Goal: Task Accomplishment & Management: Manage account settings

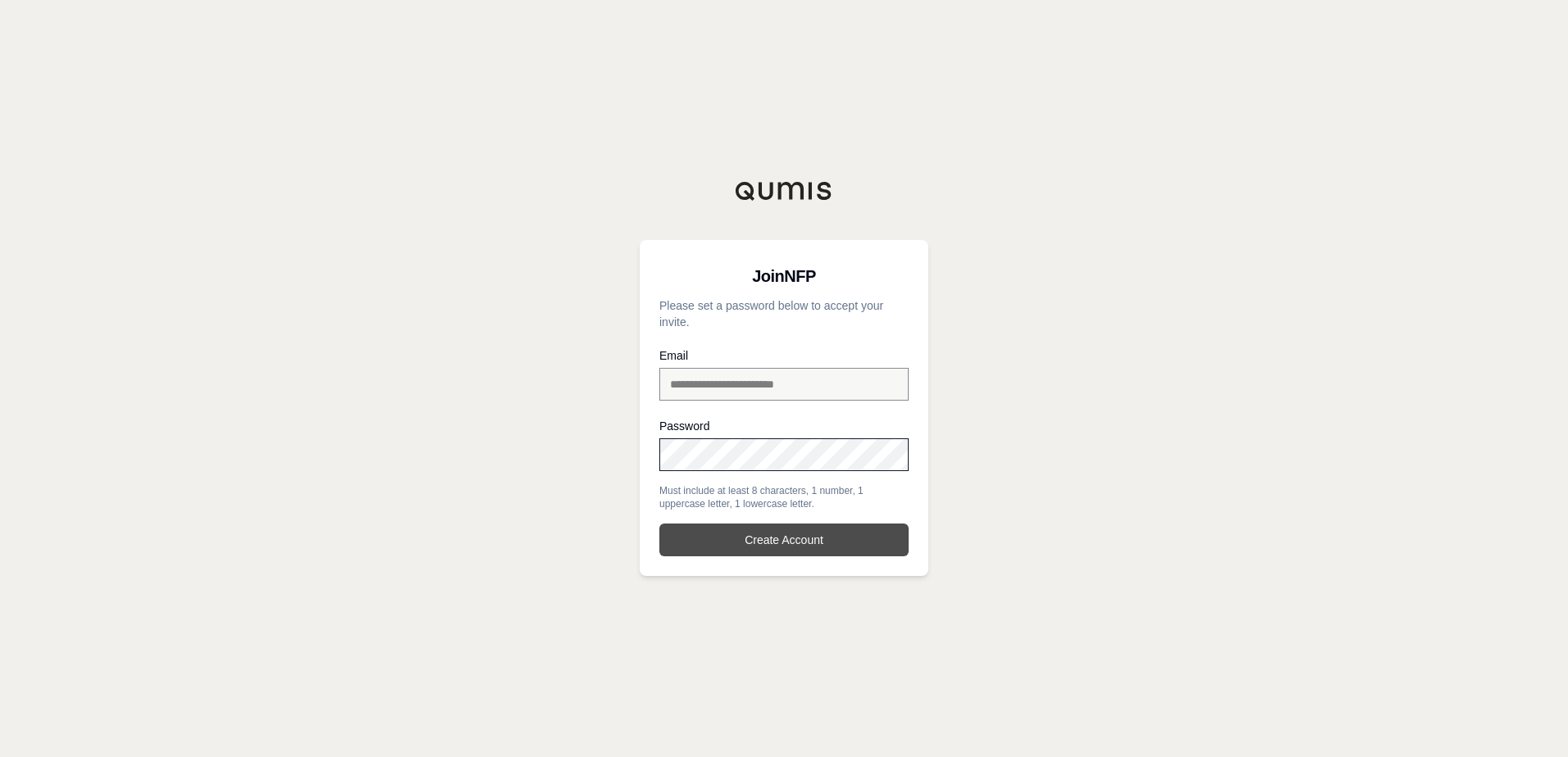
click at [763, 529] on button "Create Account" at bounding box center [784, 539] width 250 height 32
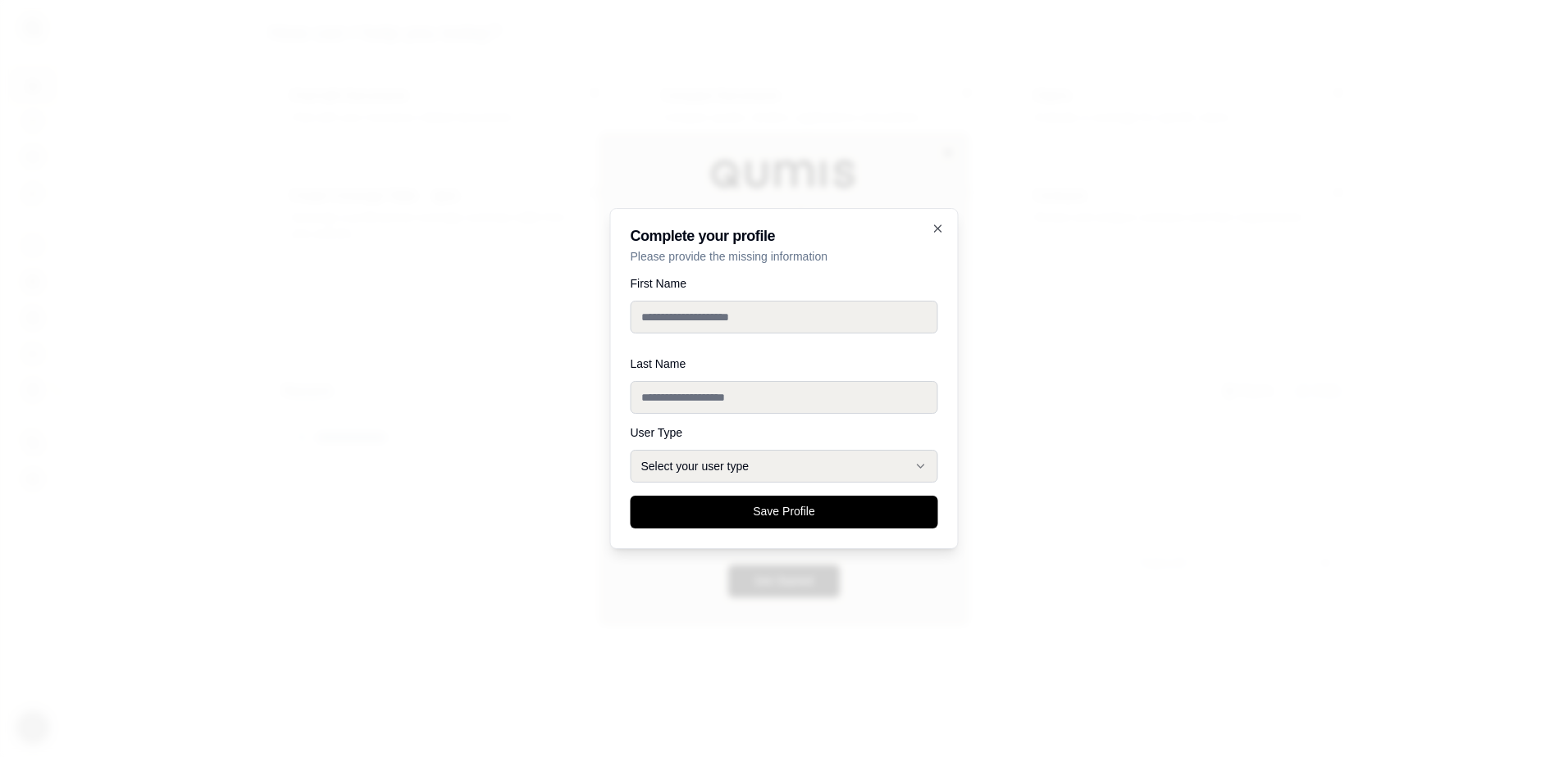
click at [735, 321] on input "First Name" at bounding box center [784, 317] width 307 height 32
type input "**********"
click at [699, 388] on input "Last Name" at bounding box center [784, 396] width 307 height 32
type input "******"
click at [697, 466] on button "Select your user type" at bounding box center [784, 466] width 307 height 32
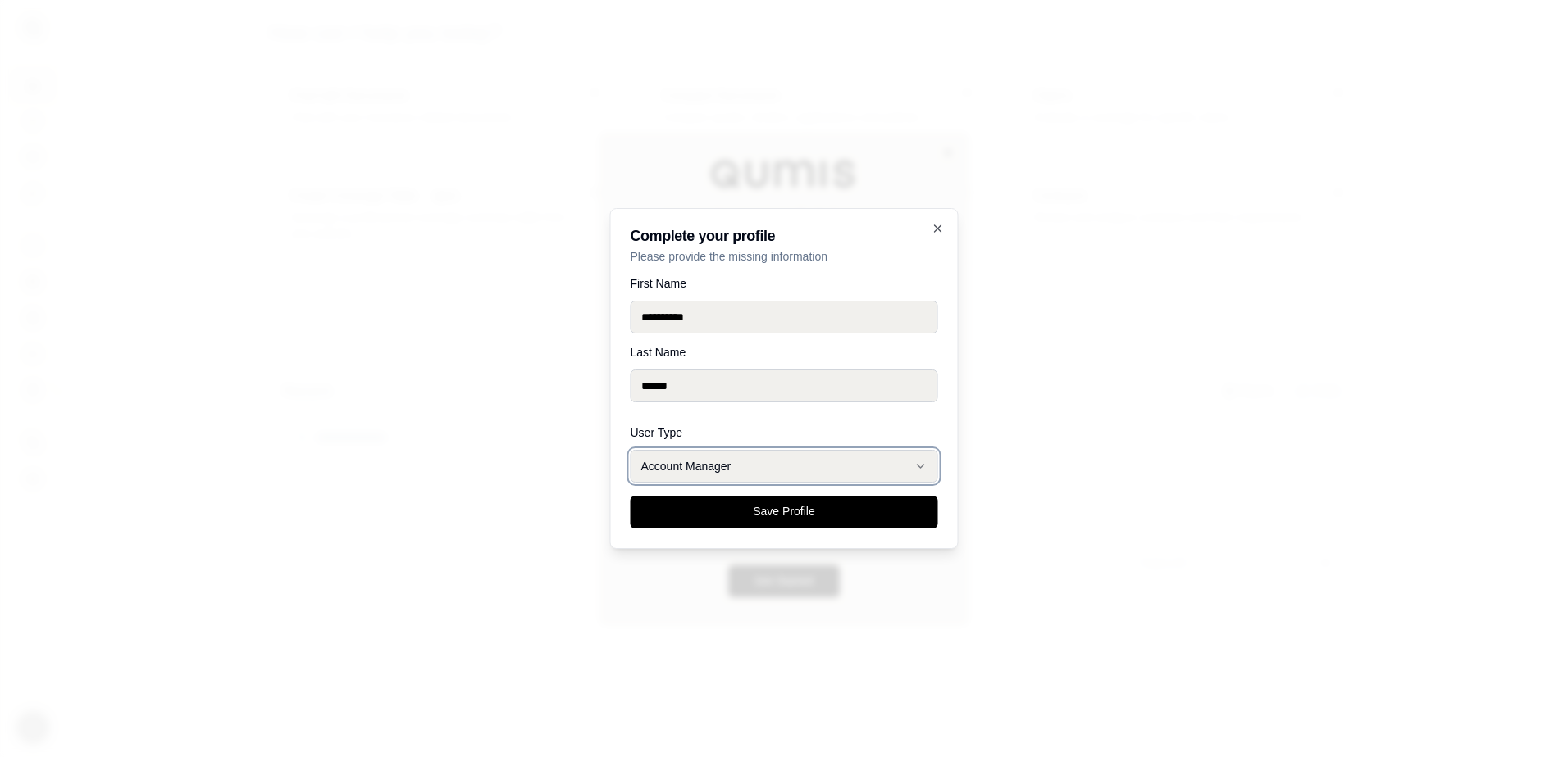
click at [779, 467] on button "Account Manager" at bounding box center [784, 466] width 307 height 32
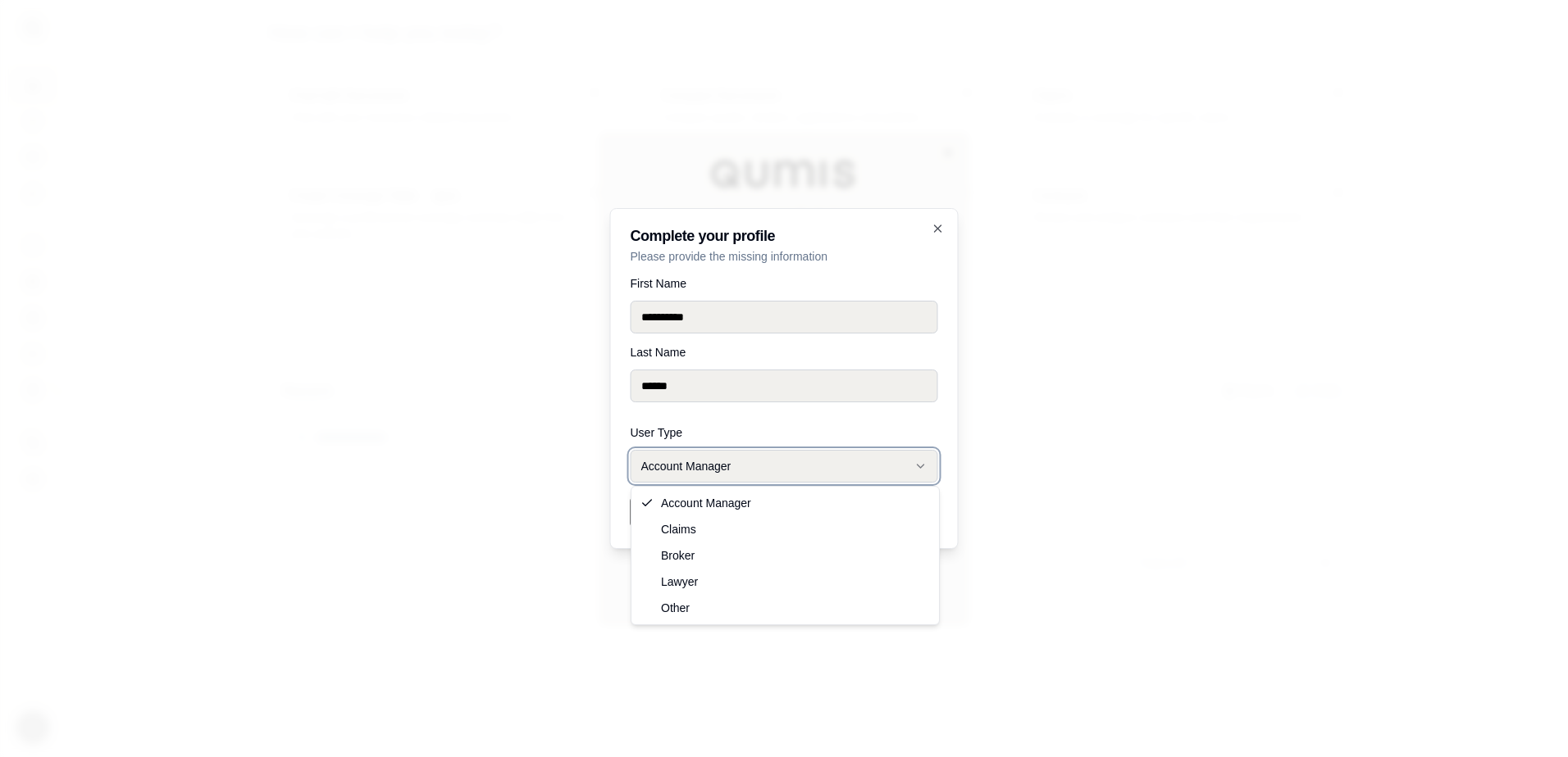
click at [761, 466] on button "Account Manager" at bounding box center [784, 466] width 307 height 32
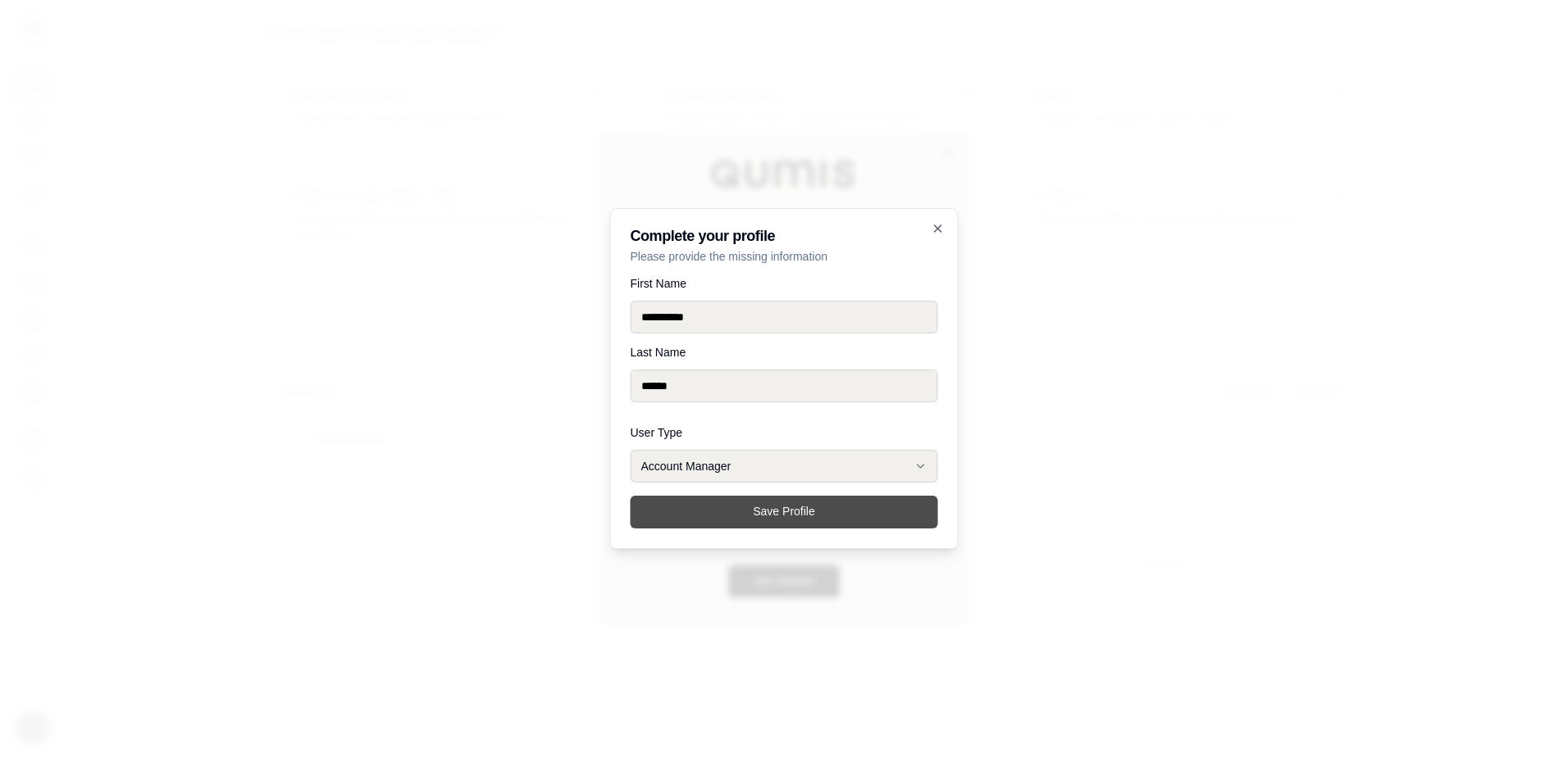
click at [748, 516] on button "Save Profile" at bounding box center [784, 512] width 307 height 32
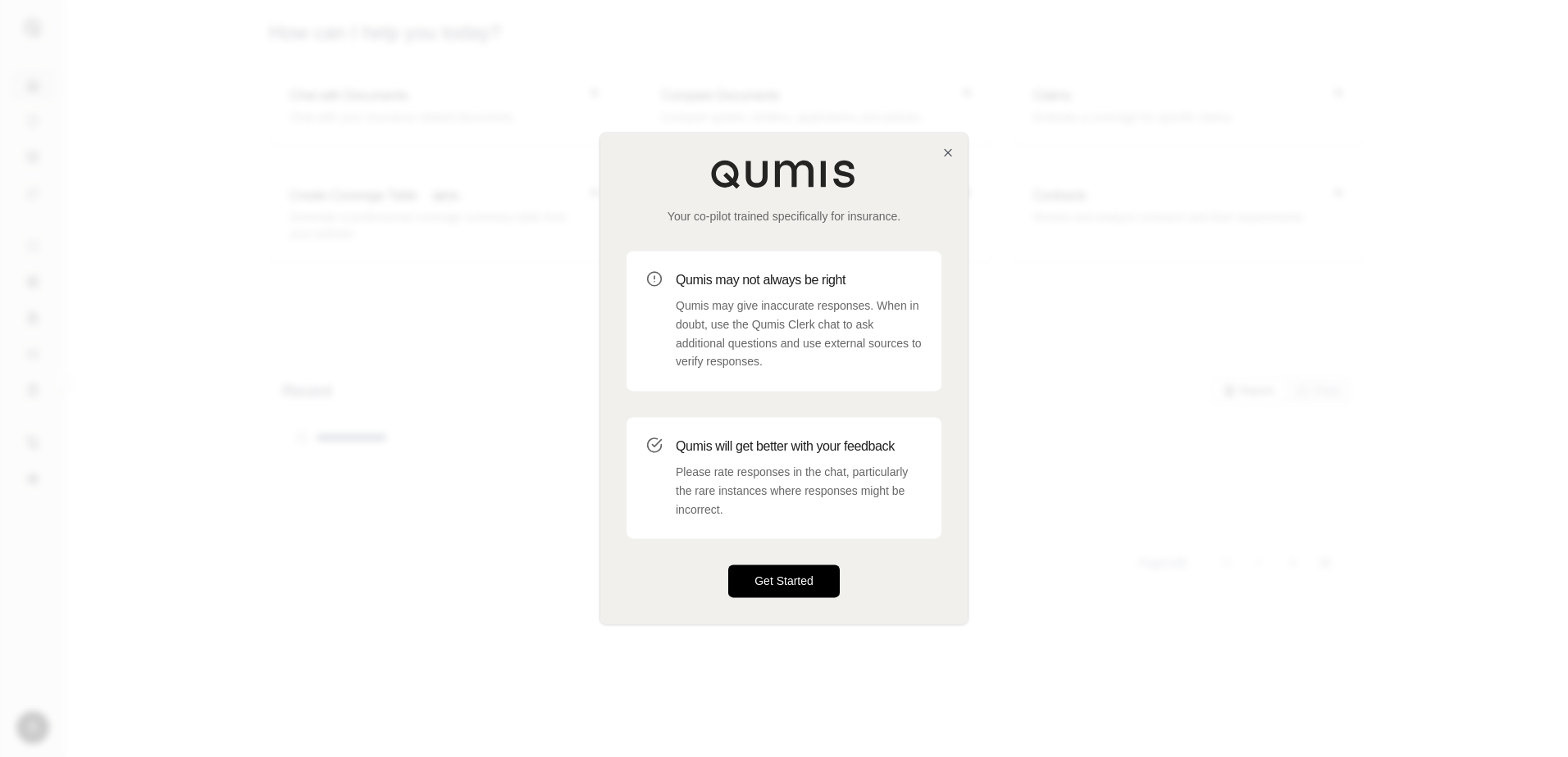
click at [809, 584] on button "Get Started" at bounding box center [784, 581] width 111 height 32
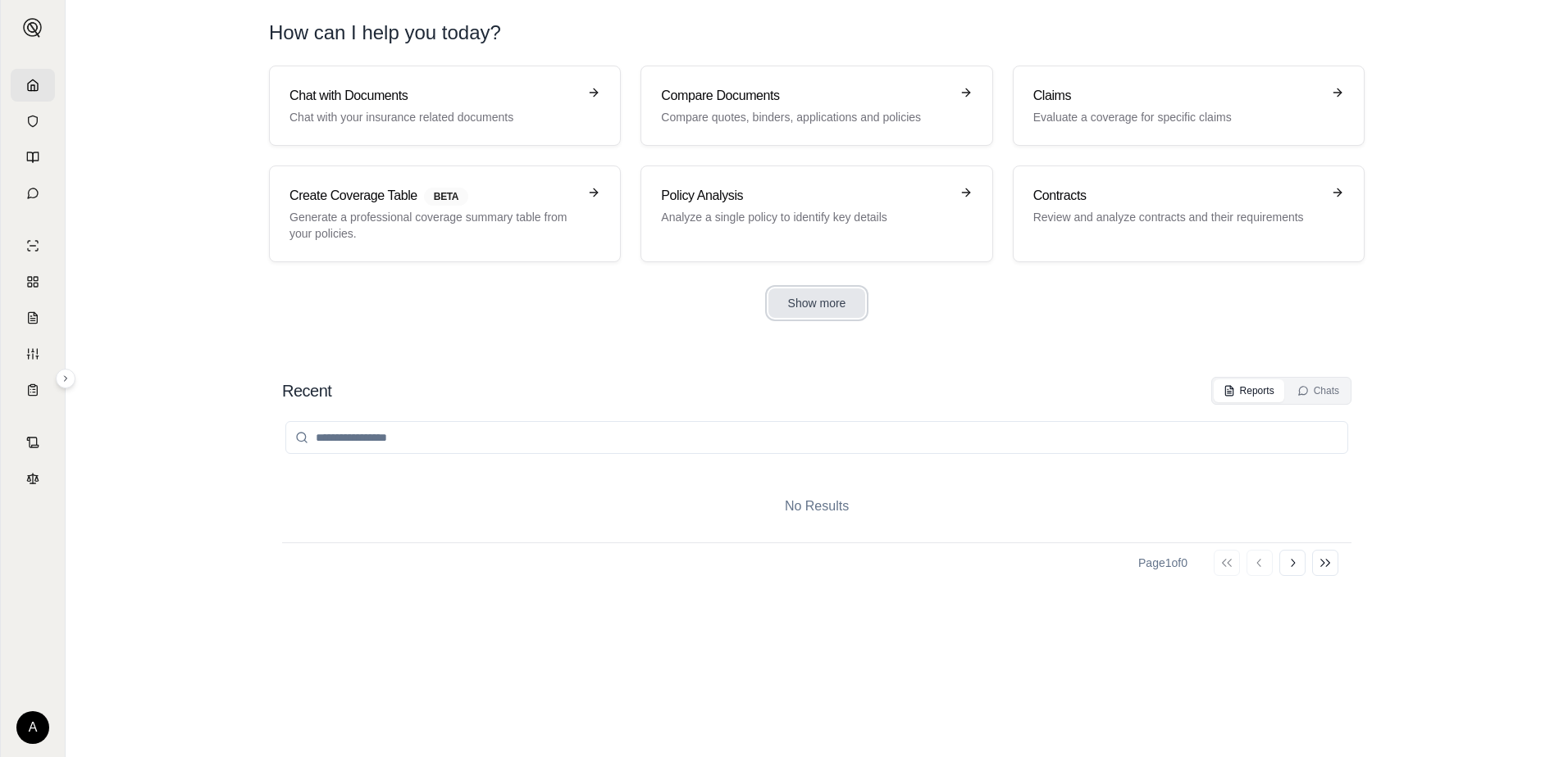
click at [844, 301] on button "Show more" at bounding box center [817, 304] width 97 height 30
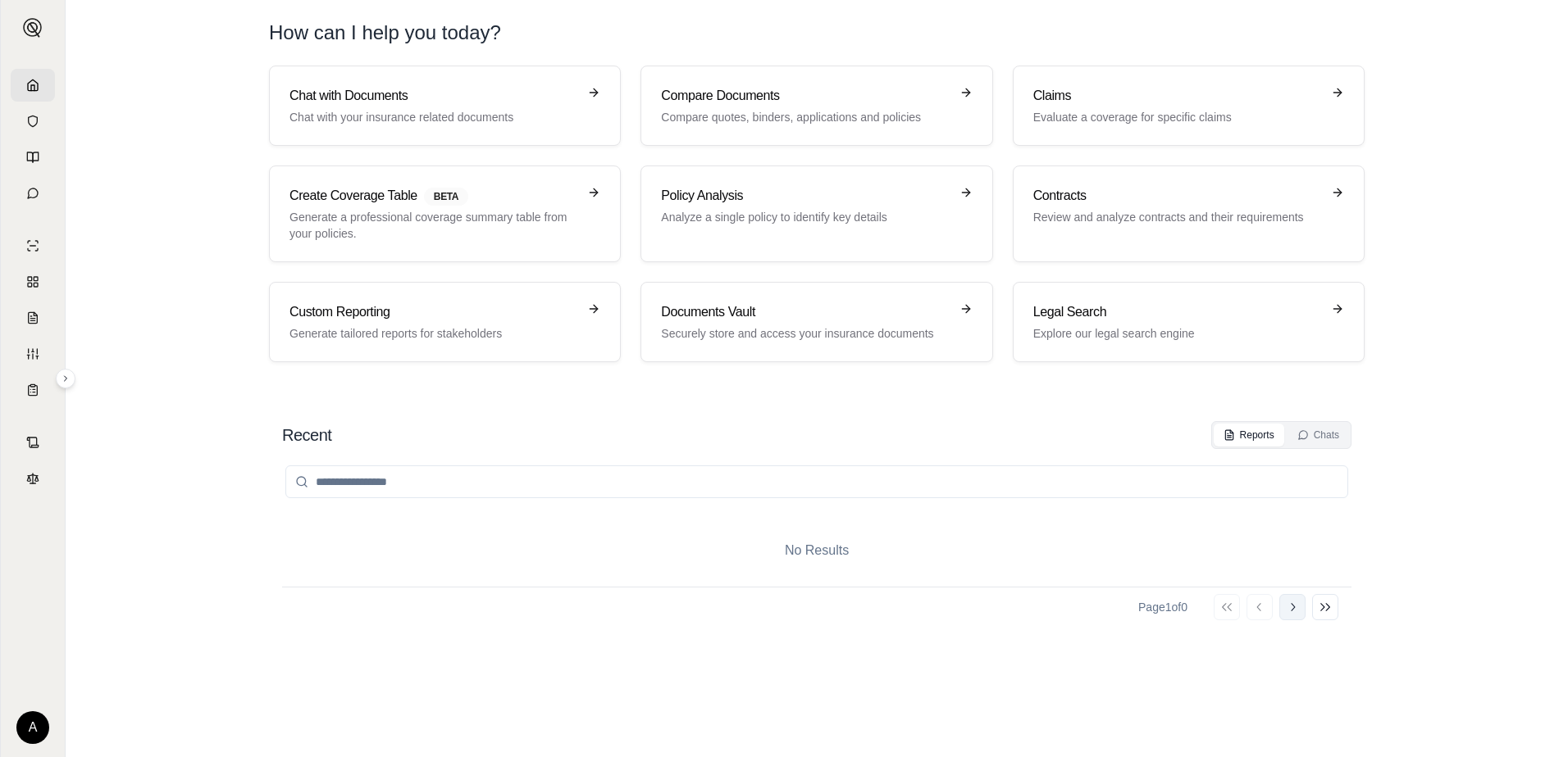
click at [1294, 599] on button "Go to next page" at bounding box center [1292, 607] width 26 height 26
click at [1260, 613] on icon at bounding box center [1259, 606] width 13 height 13
click at [19, 723] on html "A How can I help you [DATE]? Chat with Documents Chat with your insurance relat…" at bounding box center [784, 378] width 1568 height 757
click at [42, 695] on div "Log Out" at bounding box center [72, 691] width 136 height 26
